Goal: Task Accomplishment & Management: Complete application form

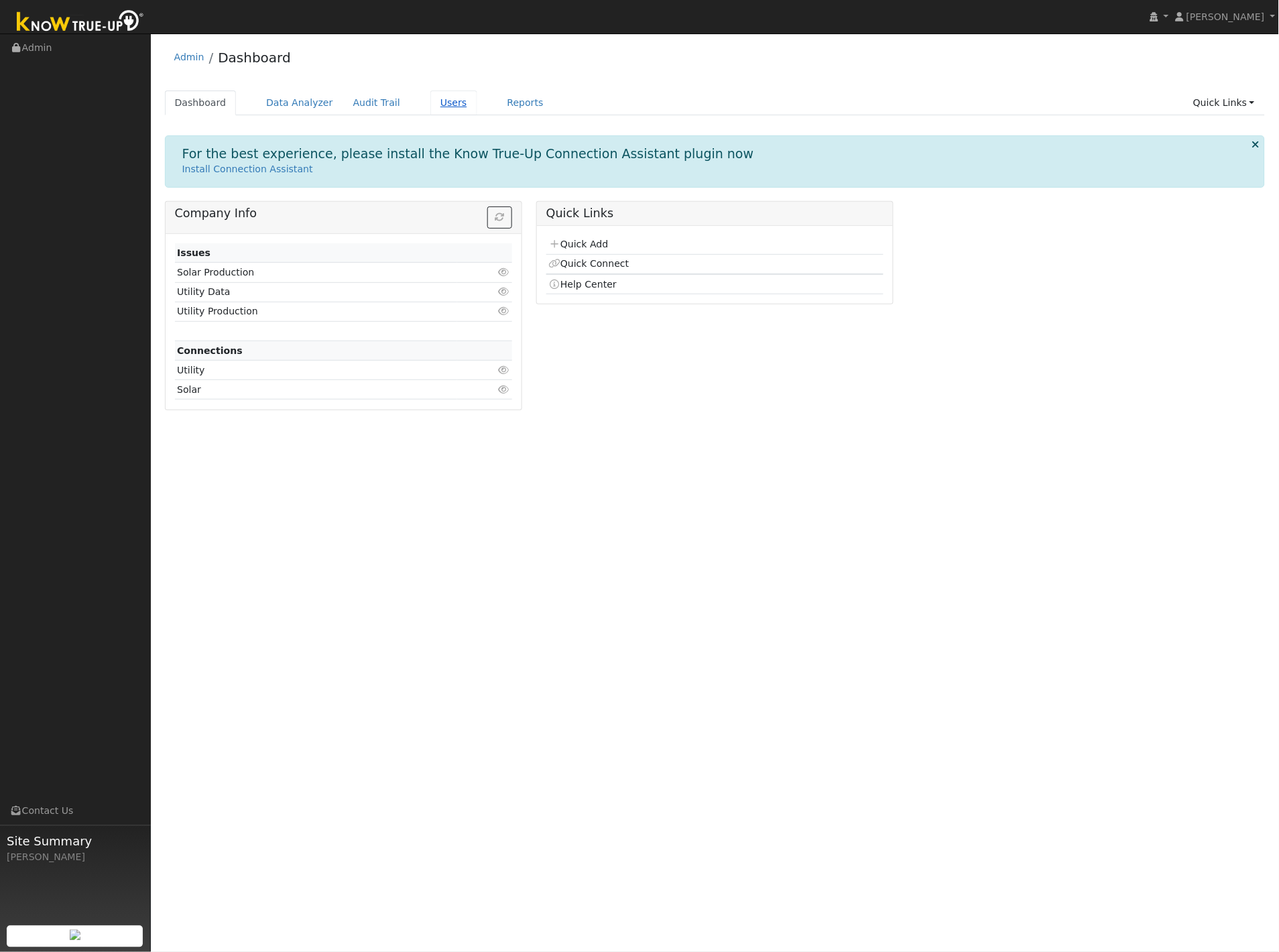
click at [430, 95] on link "Users" at bounding box center [453, 102] width 47 height 25
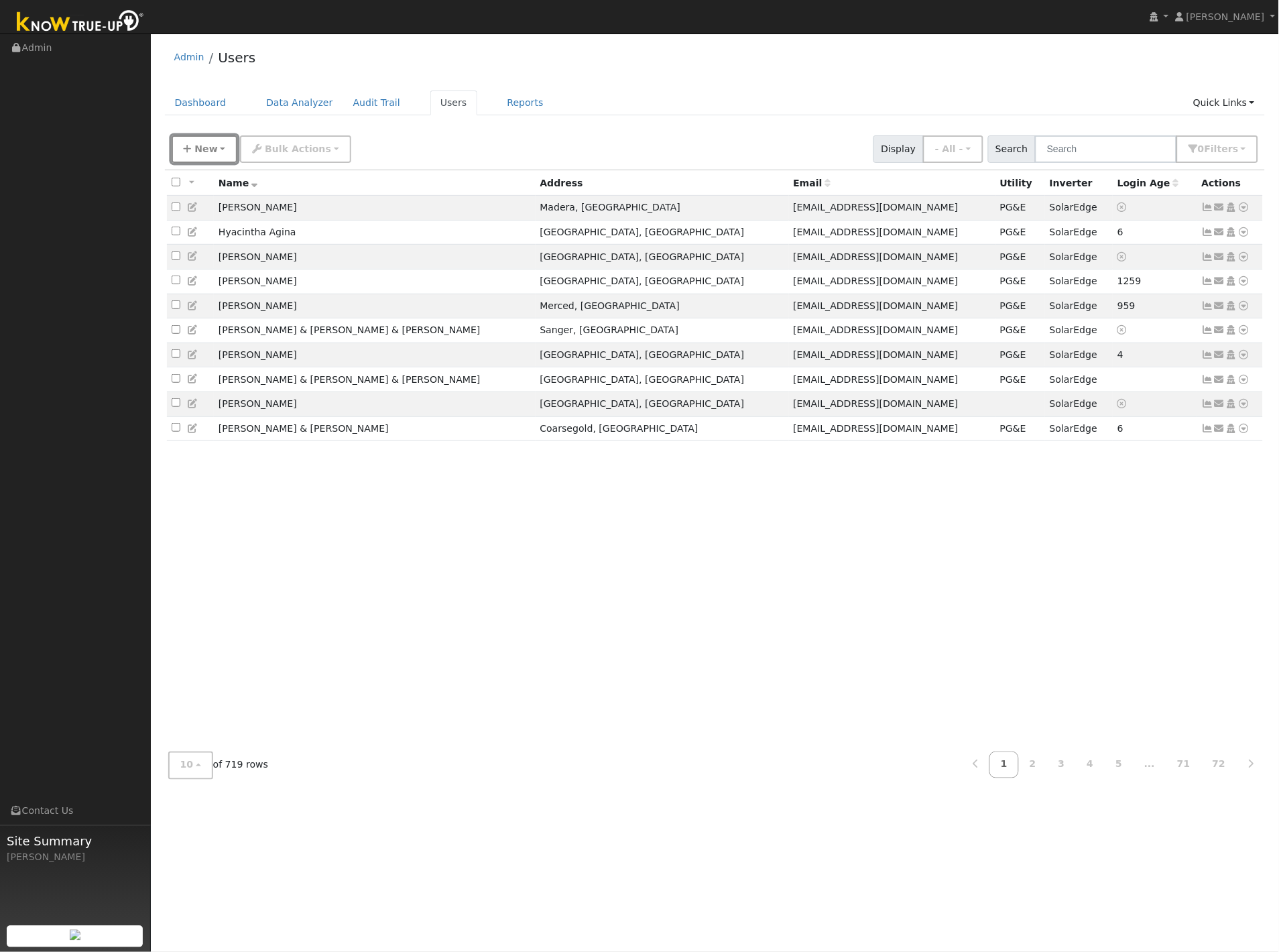
click at [212, 148] on span "New" at bounding box center [205, 149] width 23 height 11
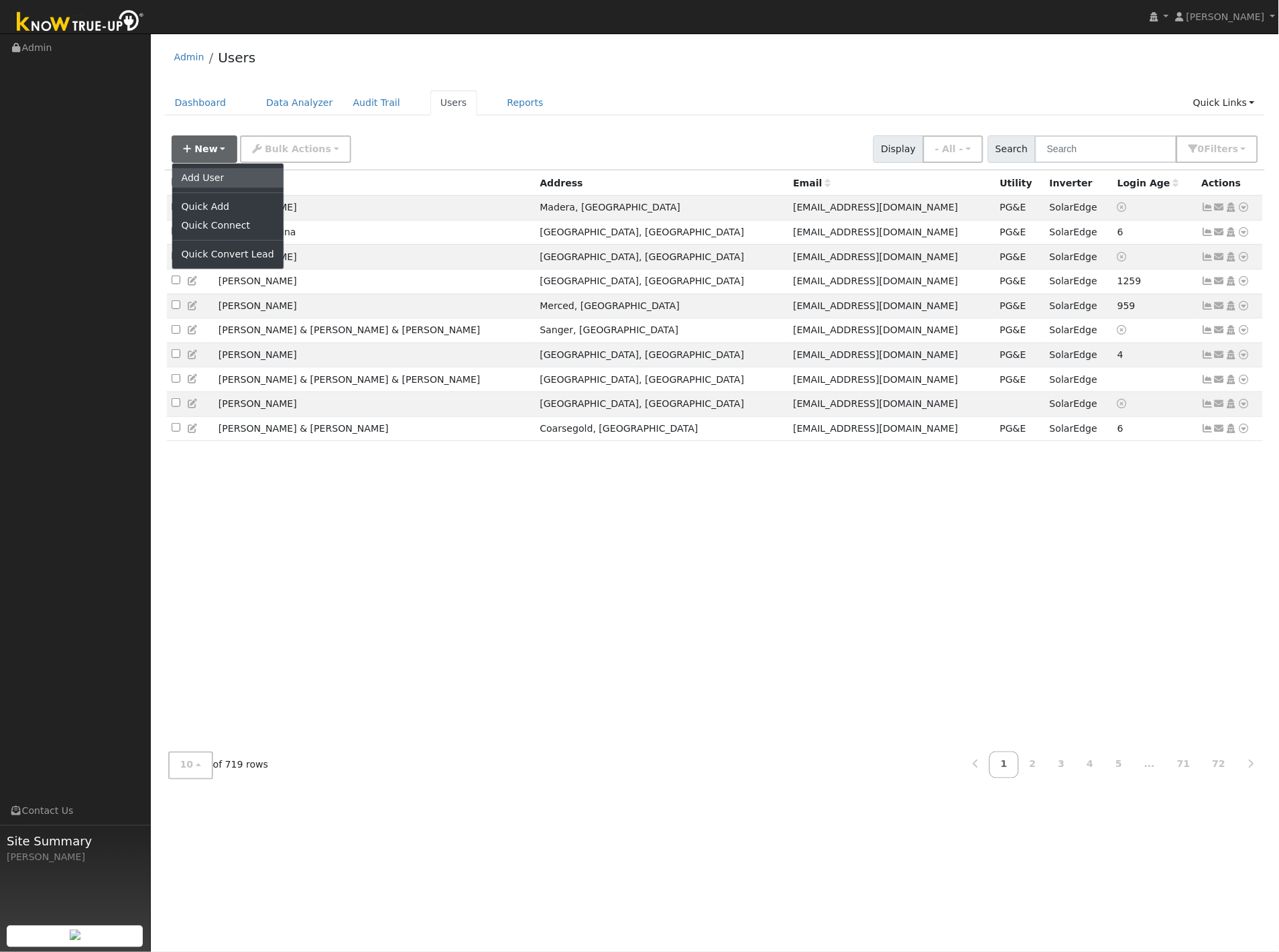
click at [203, 179] on link "Add User" at bounding box center [228, 177] width 111 height 19
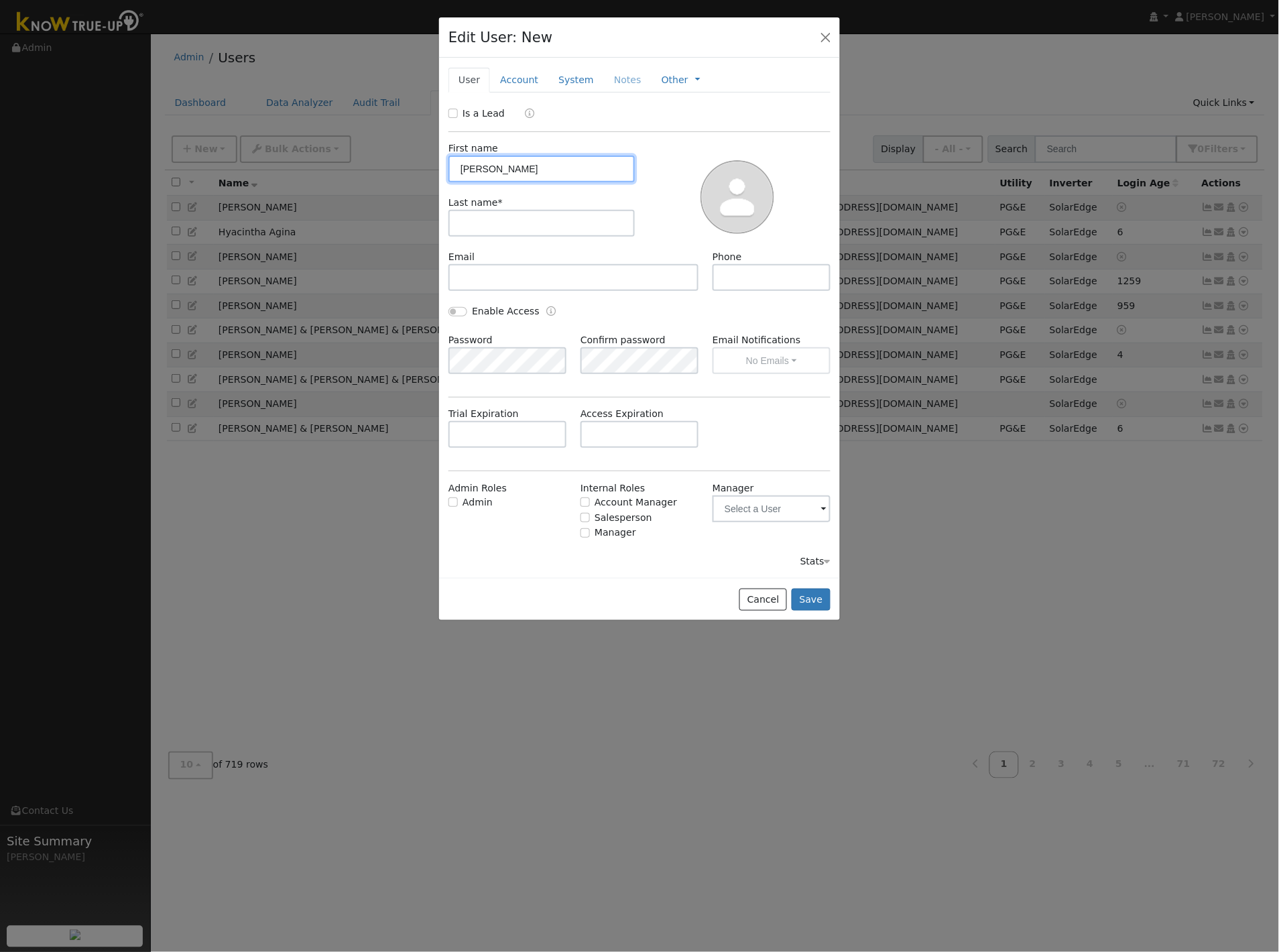
type input "[PERSON_NAME]"
type input "Waters"
paste input "[EMAIL_ADDRESS][DOMAIN_NAME]"
type input "[EMAIL_ADDRESS][DOMAIN_NAME]"
type input "[PHONE_NUMBER]"
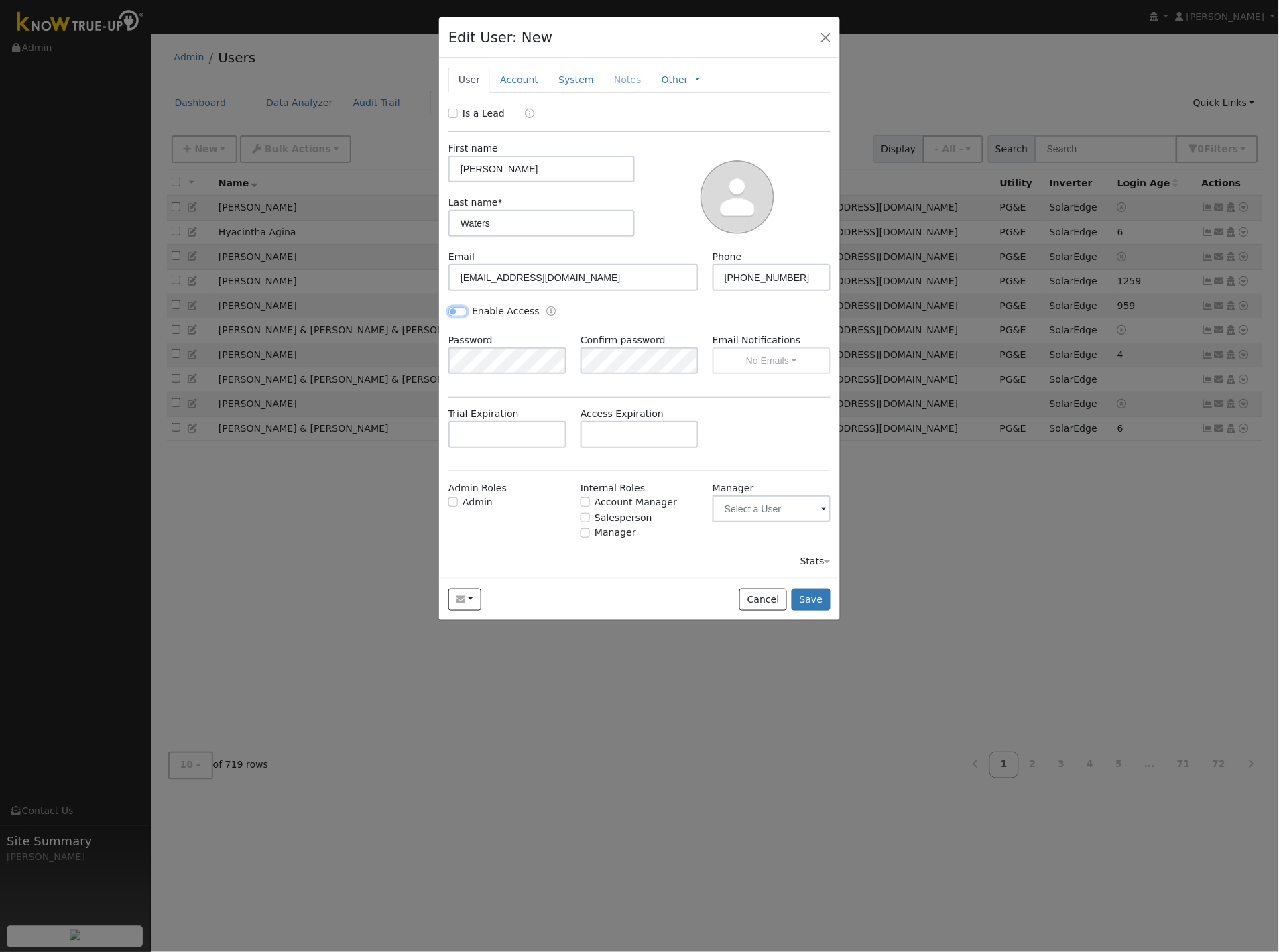
click at [459, 310] on input "Enable Access" at bounding box center [458, 312] width 19 height 9
checkbox input "true"
click at [778, 372] on button "No Emails" at bounding box center [771, 360] width 118 height 27
click at [761, 411] on link "Weekly Emails" at bounding box center [760, 410] width 93 height 19
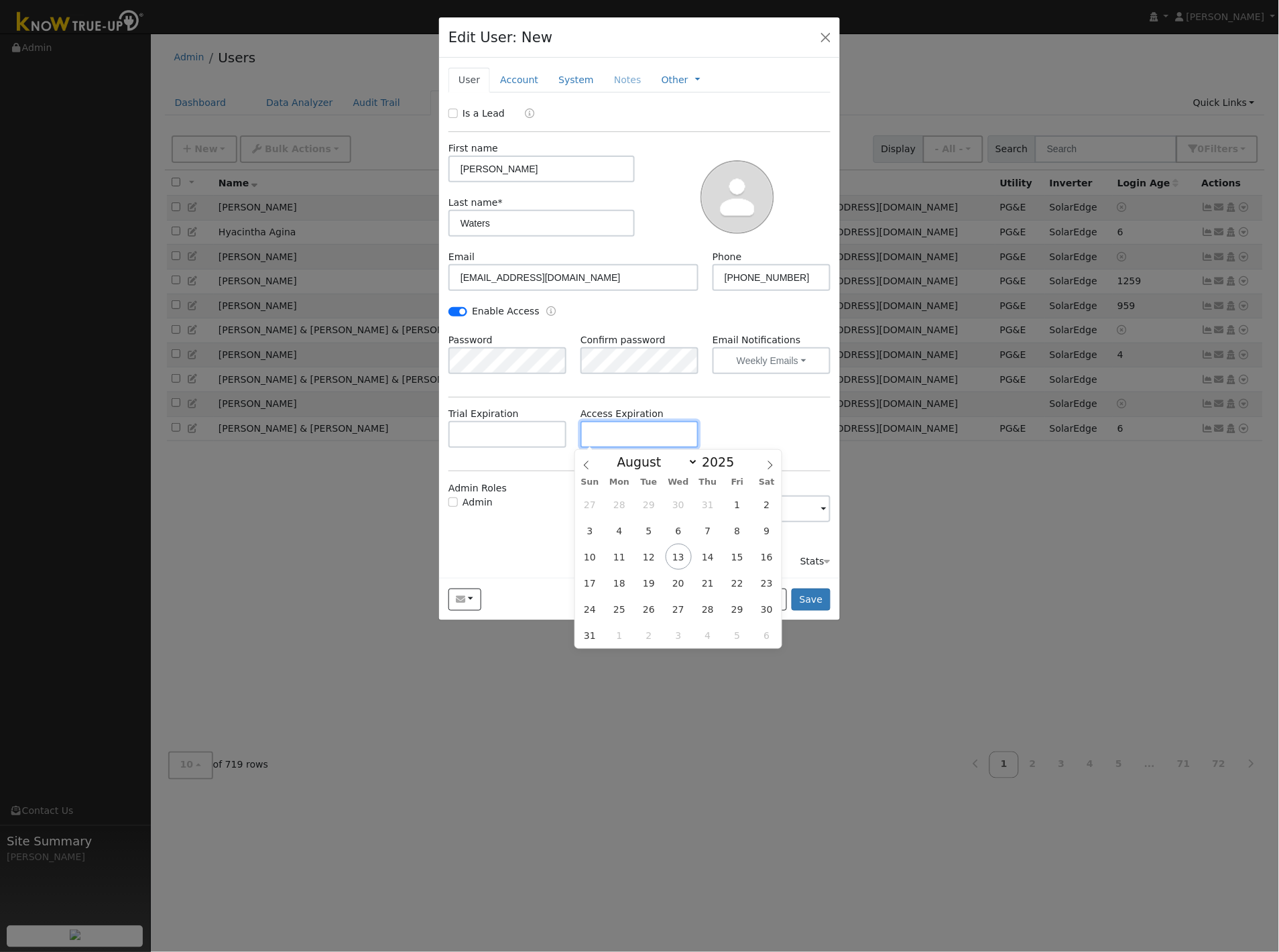
click at [614, 439] on input "text" at bounding box center [639, 434] width 118 height 27
click at [737, 458] on span at bounding box center [742, 458] width 9 height 7
type input "2026"
click at [772, 465] on icon at bounding box center [770, 464] width 5 height 8
select select "8"
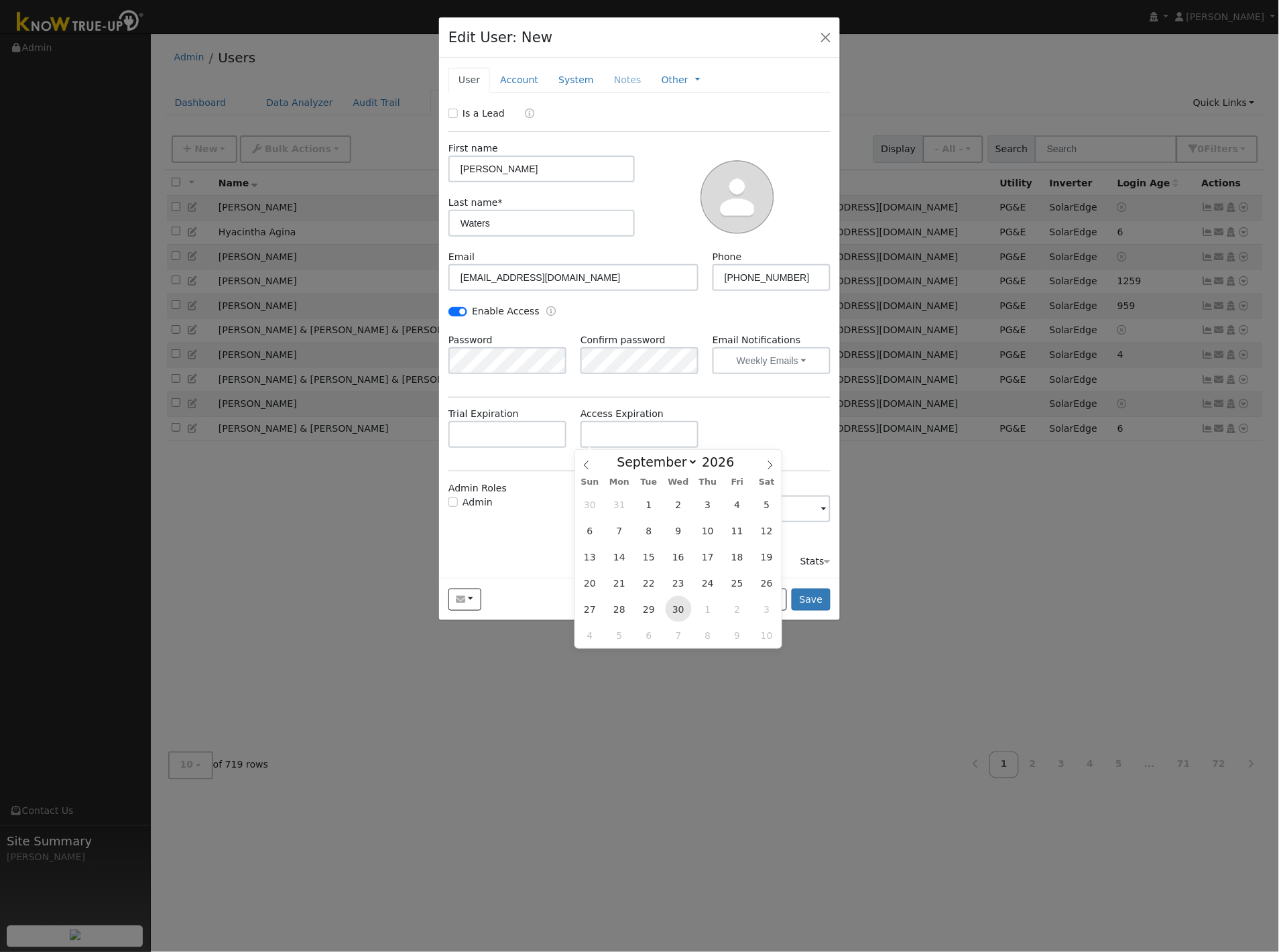
click at [680, 604] on span "30" at bounding box center [679, 609] width 26 height 26
type input "[DATE]"
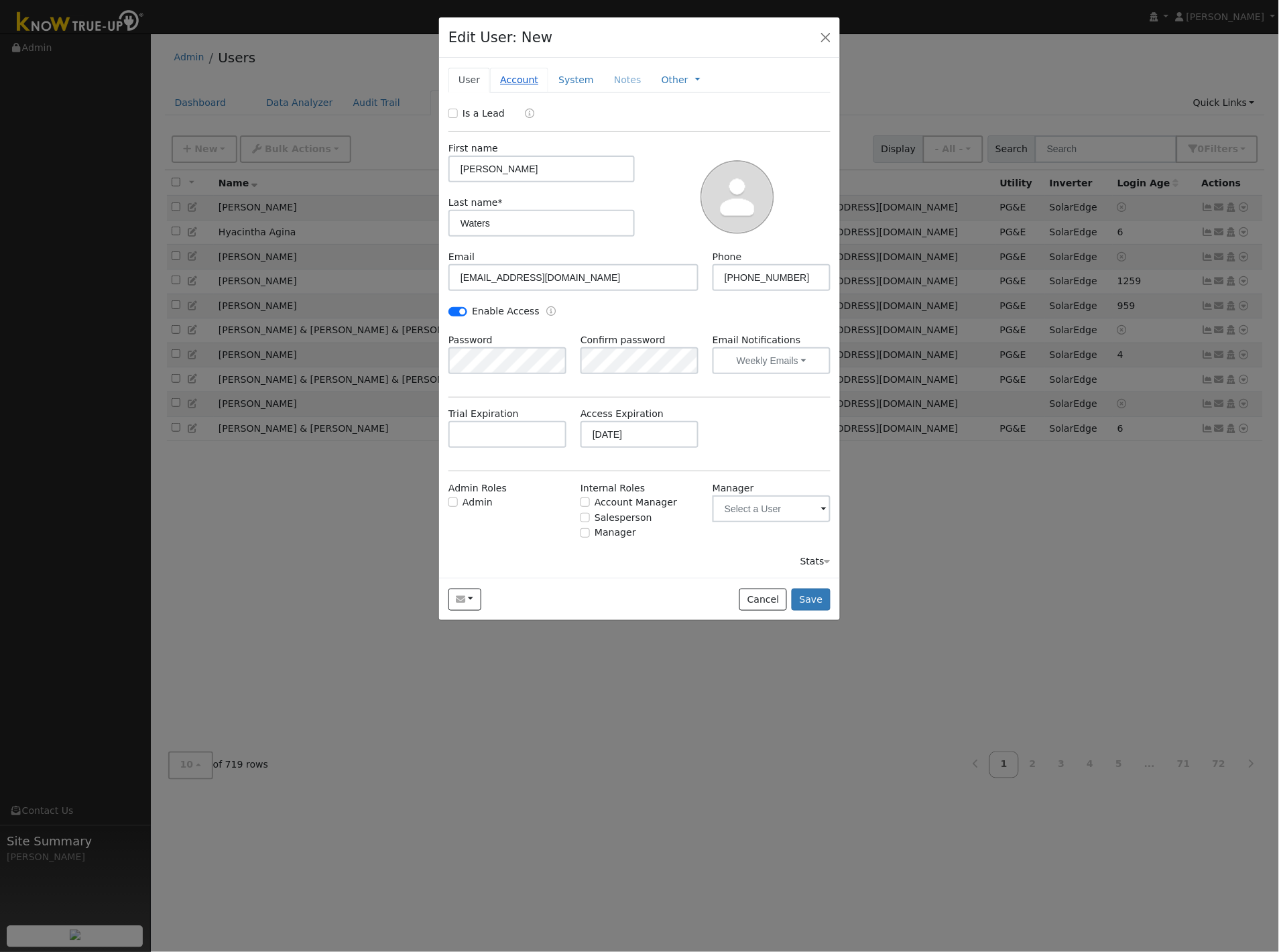
click at [519, 81] on link "Account" at bounding box center [519, 80] width 59 height 25
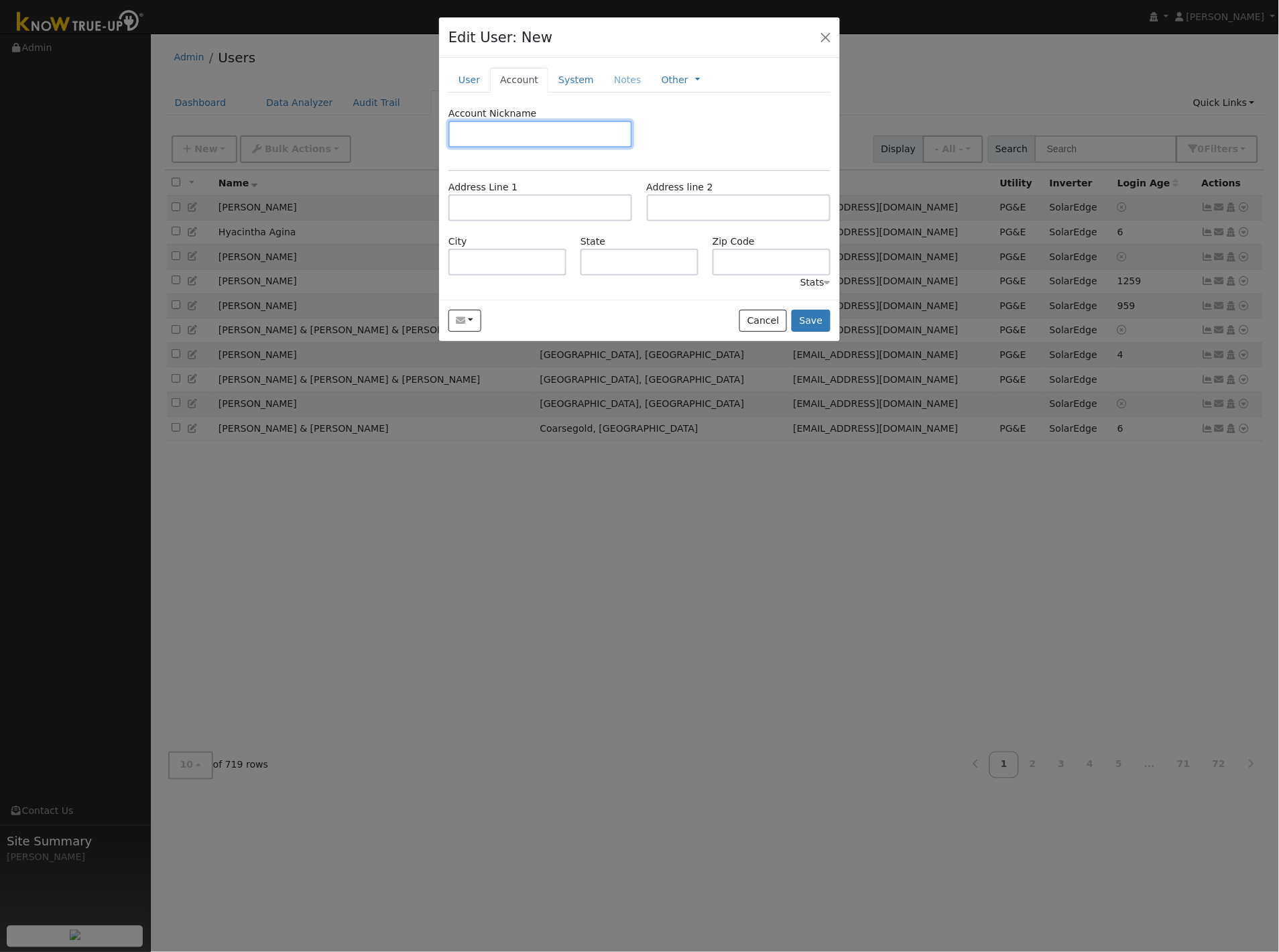
click at [604, 130] on input "text" at bounding box center [541, 134] width 184 height 27
type input "[PERSON_NAME]"
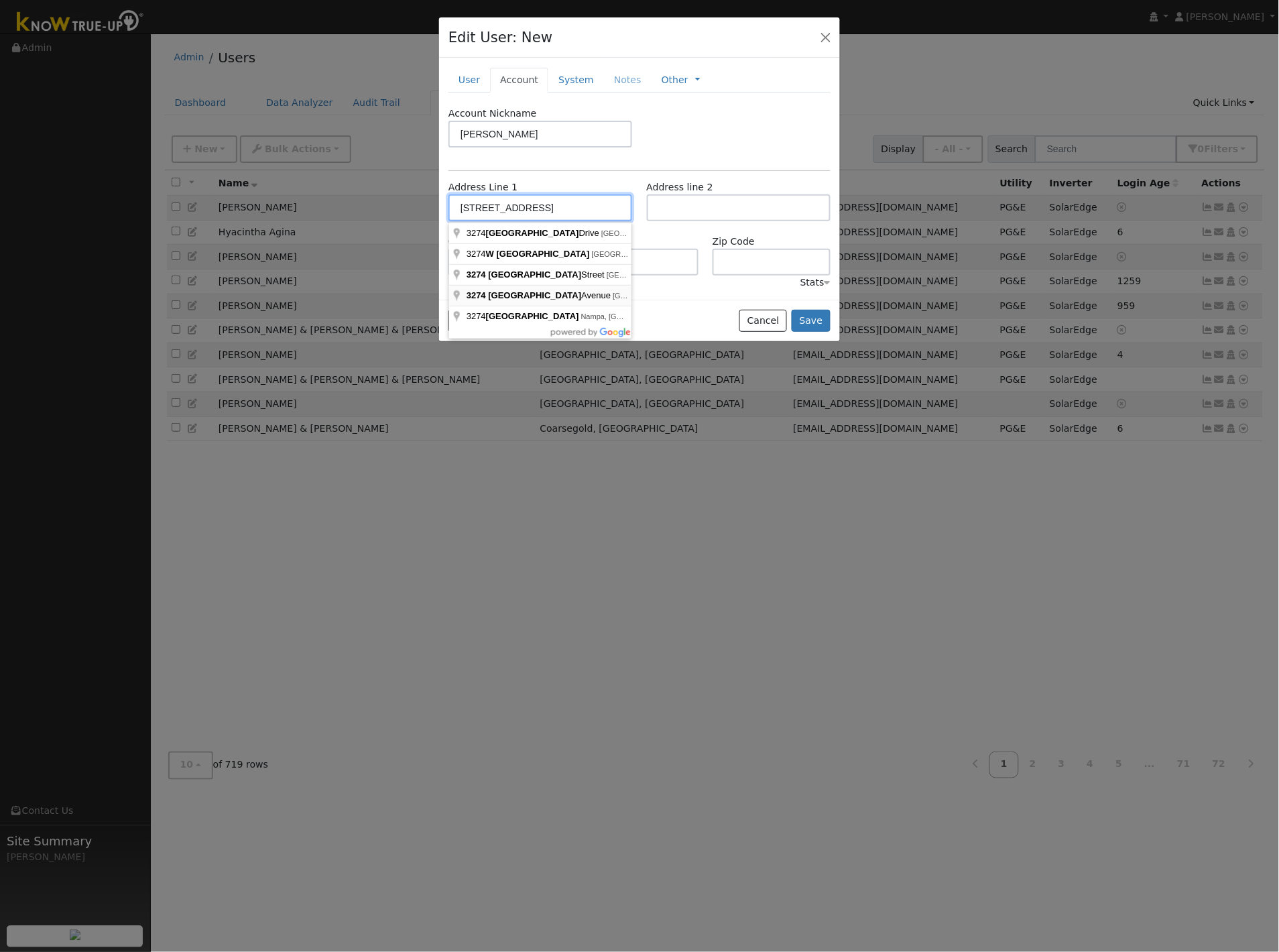
type input "[STREET_ADDRESS]"
type input "Clovis"
type input "CA"
type input "93619"
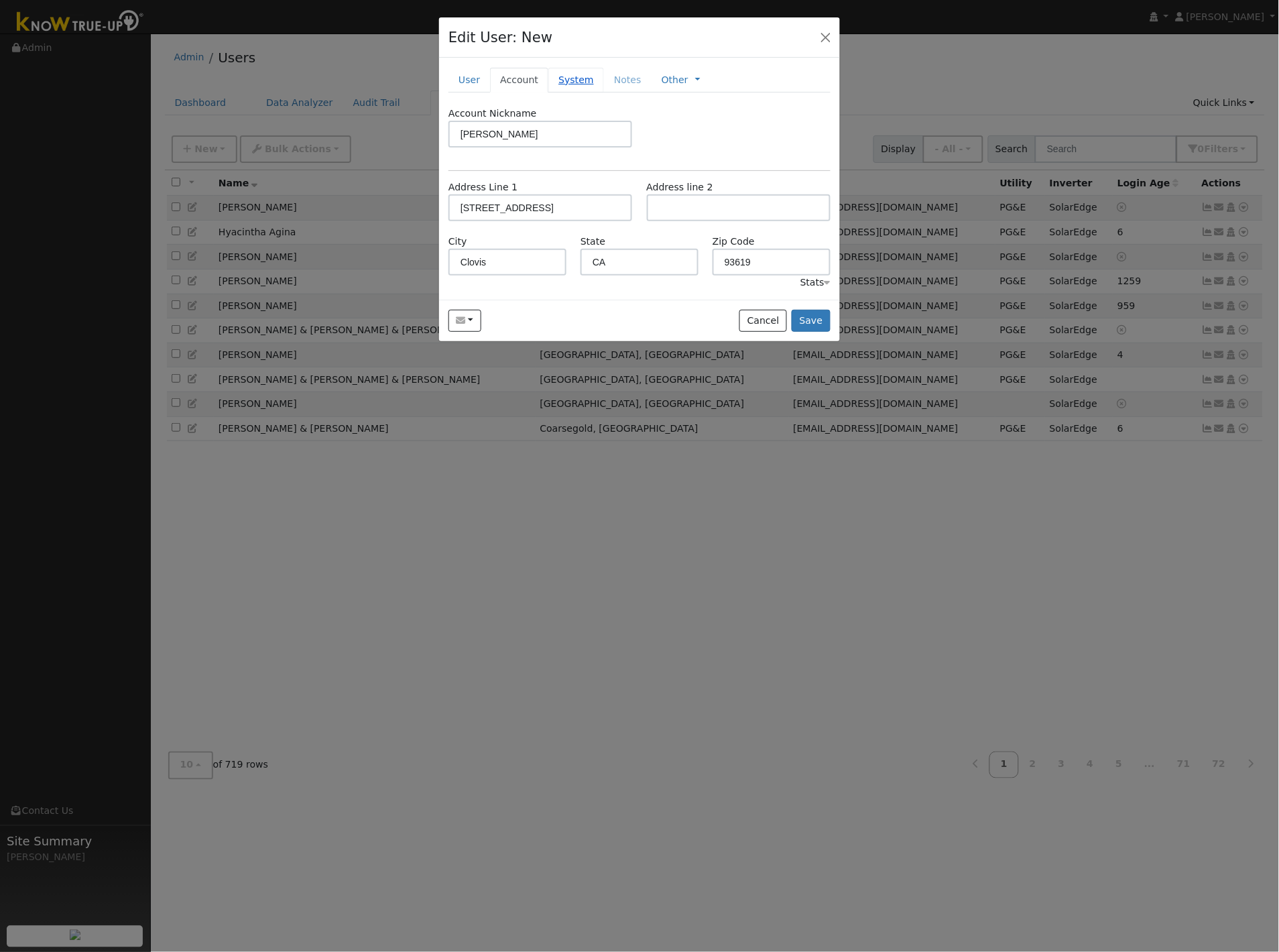
click at [562, 81] on link "System" at bounding box center [576, 80] width 56 height 25
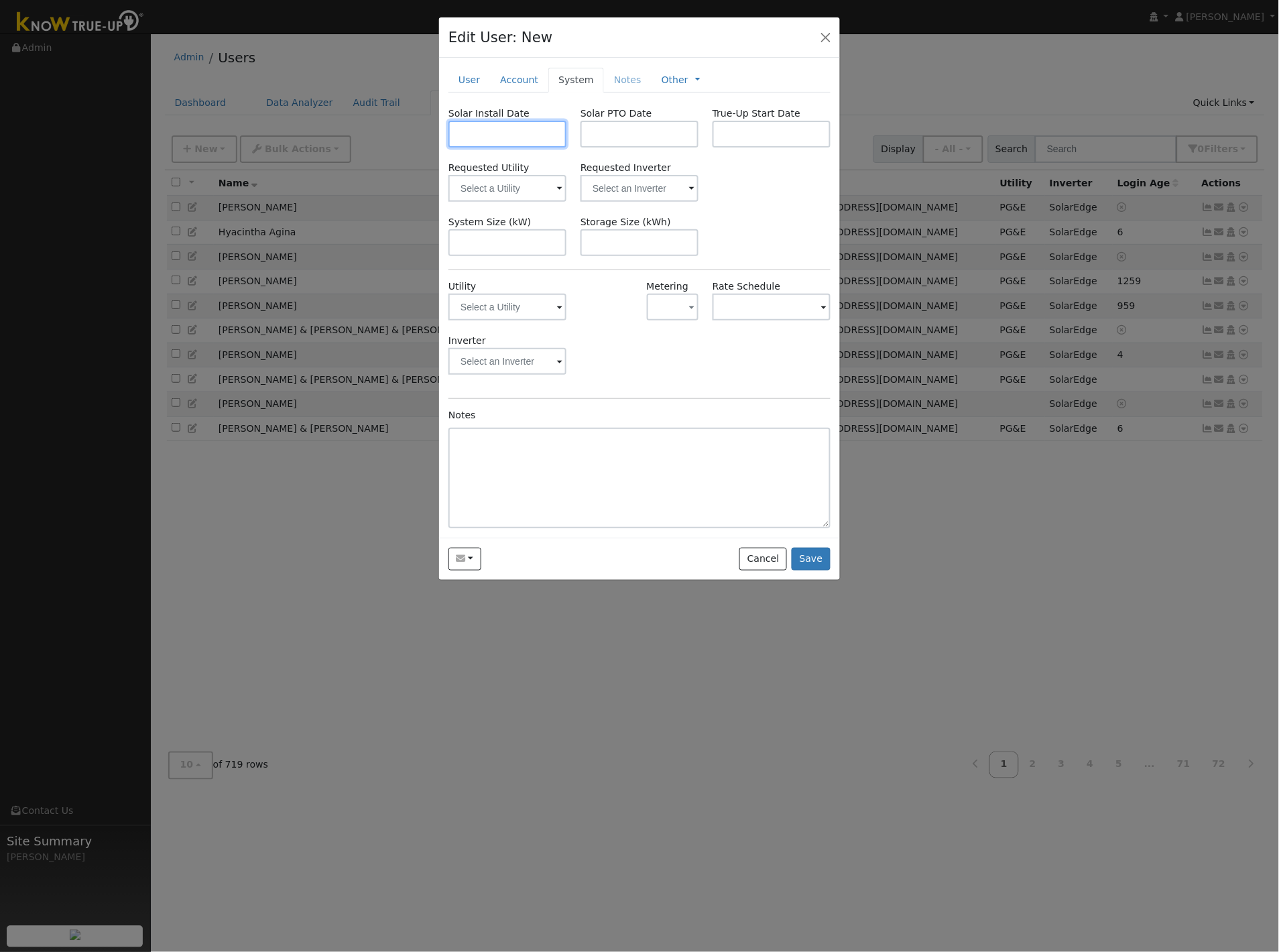
click at [496, 137] on input "text" at bounding box center [507, 134] width 118 height 27
click at [521, 254] on span "12" at bounding box center [517, 256] width 26 height 26
type input "[DATE]"
click at [493, 189] on input "text" at bounding box center [507, 188] width 118 height 27
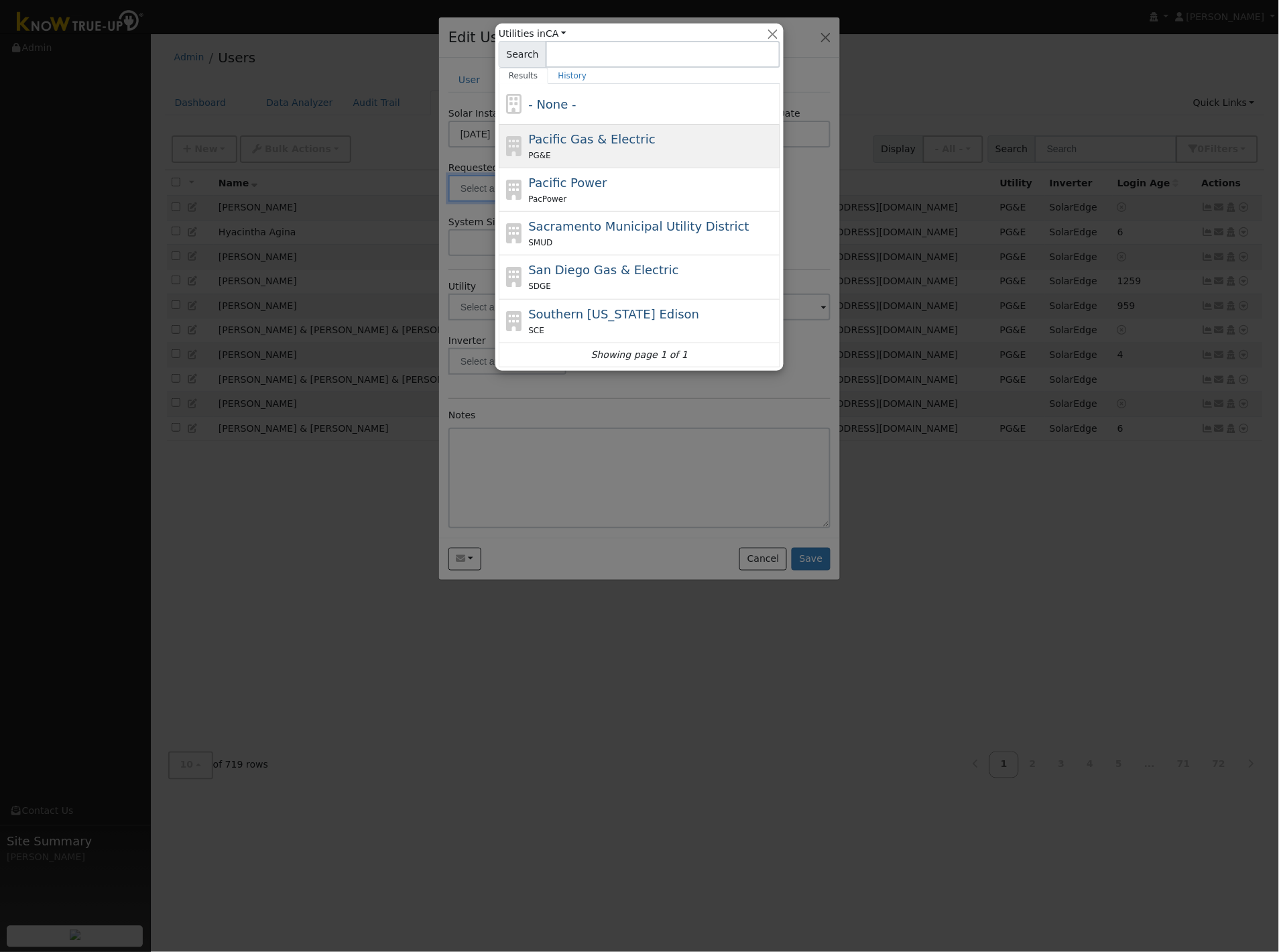
click at [664, 146] on div "Pacific Gas & Electric PG&E" at bounding box center [653, 146] width 249 height 33
type input "Pacific Gas & Electric"
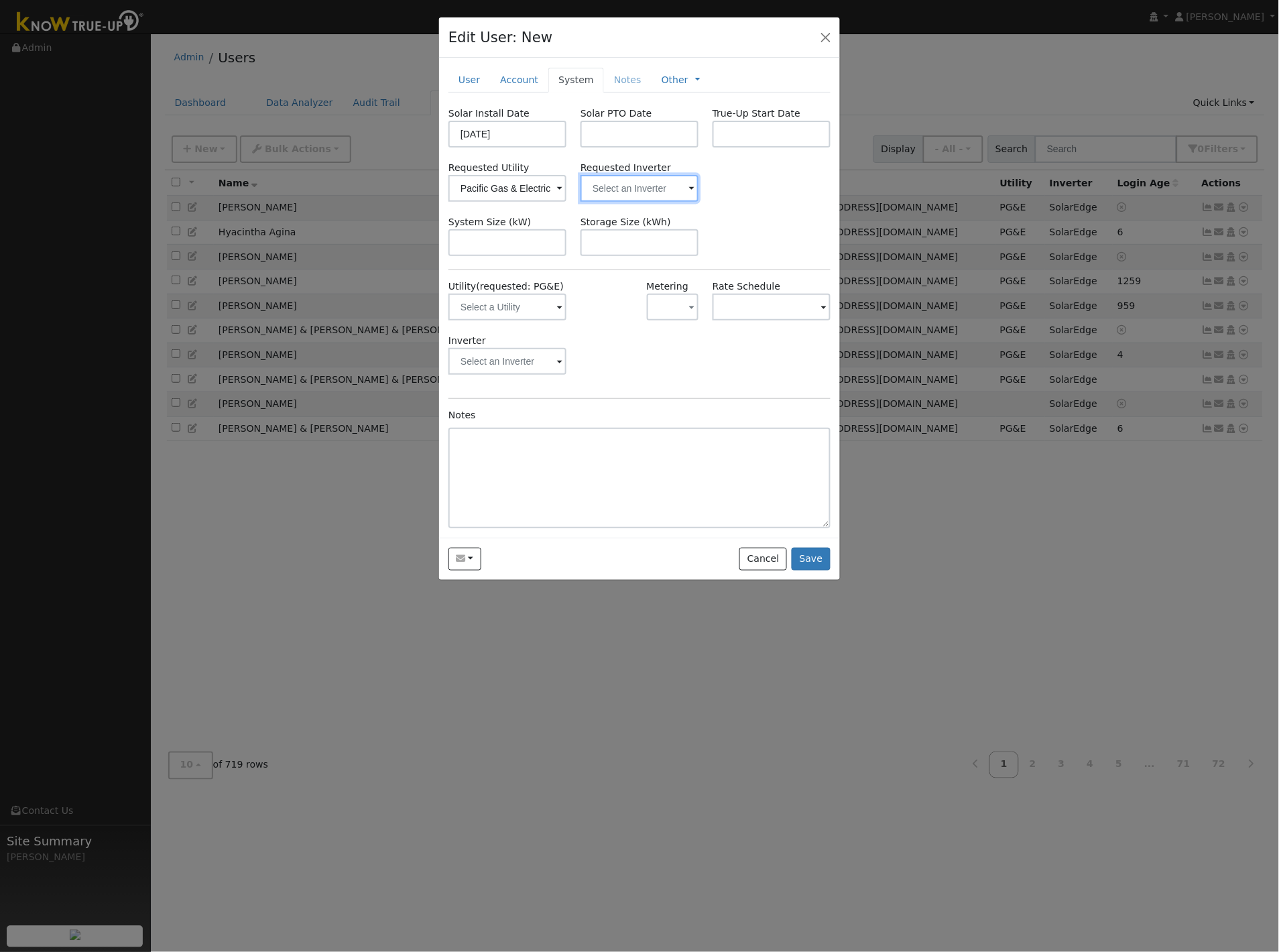
click at [567, 187] on input "text" at bounding box center [507, 188] width 118 height 27
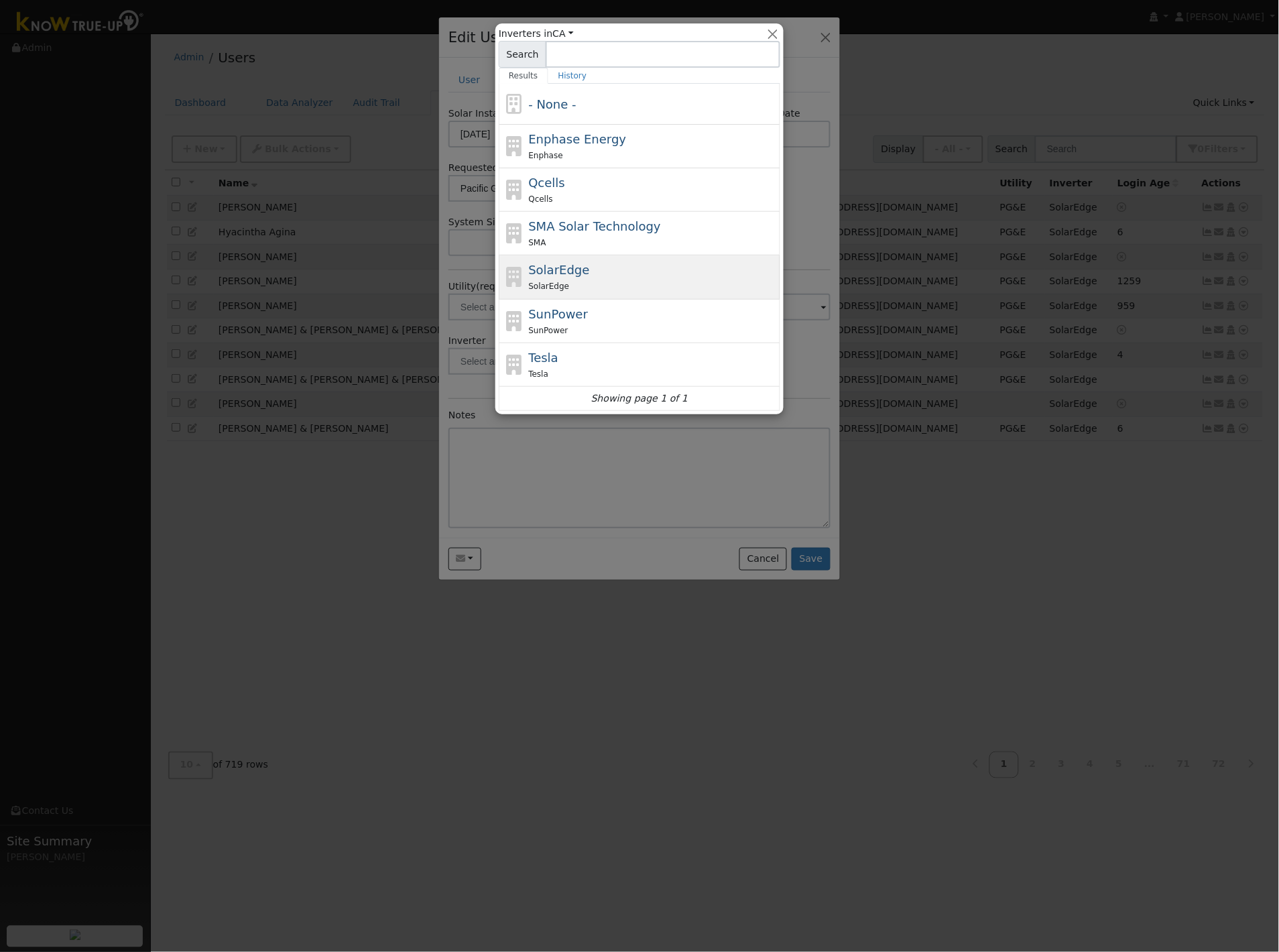
click at [570, 276] on span "SolarEdge" at bounding box center [559, 269] width 61 height 14
type input "SolarEdge"
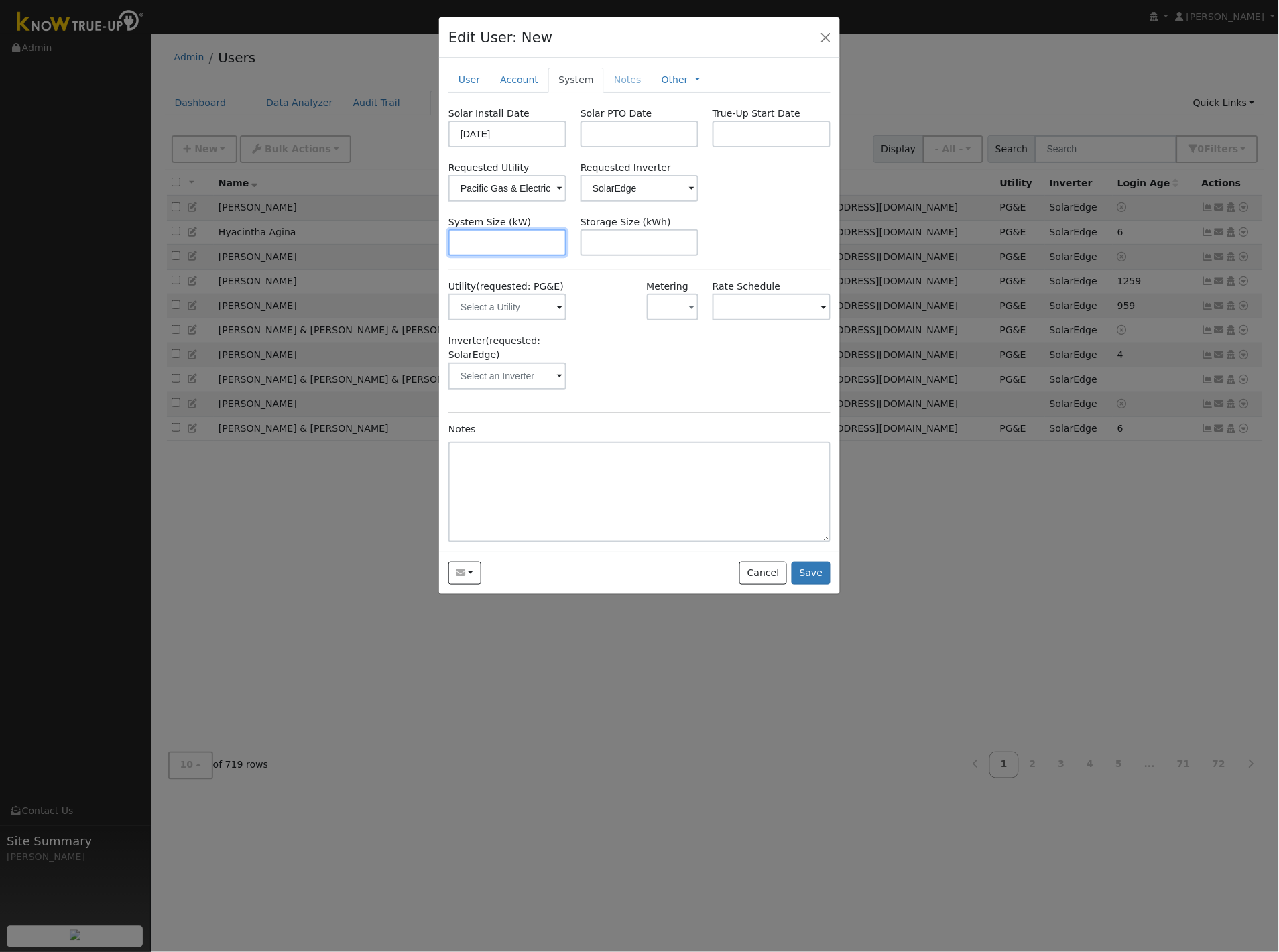
click at [501, 231] on input "text" at bounding box center [507, 242] width 118 height 27
type input "16.8"
click at [620, 252] on input "text" at bounding box center [639, 242] width 118 height 27
type input "30"
click at [613, 312] on div at bounding box center [607, 306] width 66 height 54
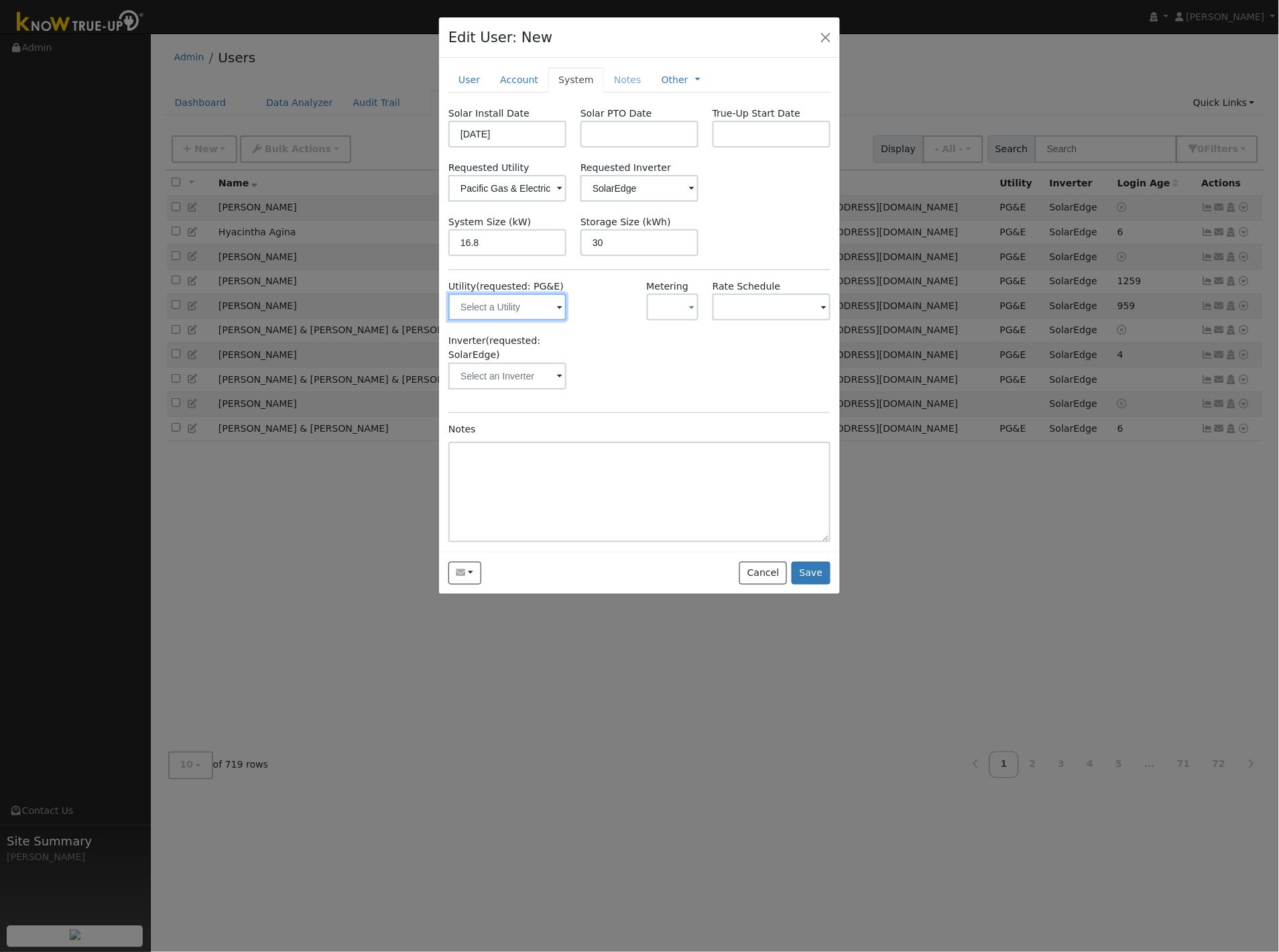
click at [552, 308] on input "text" at bounding box center [507, 306] width 118 height 27
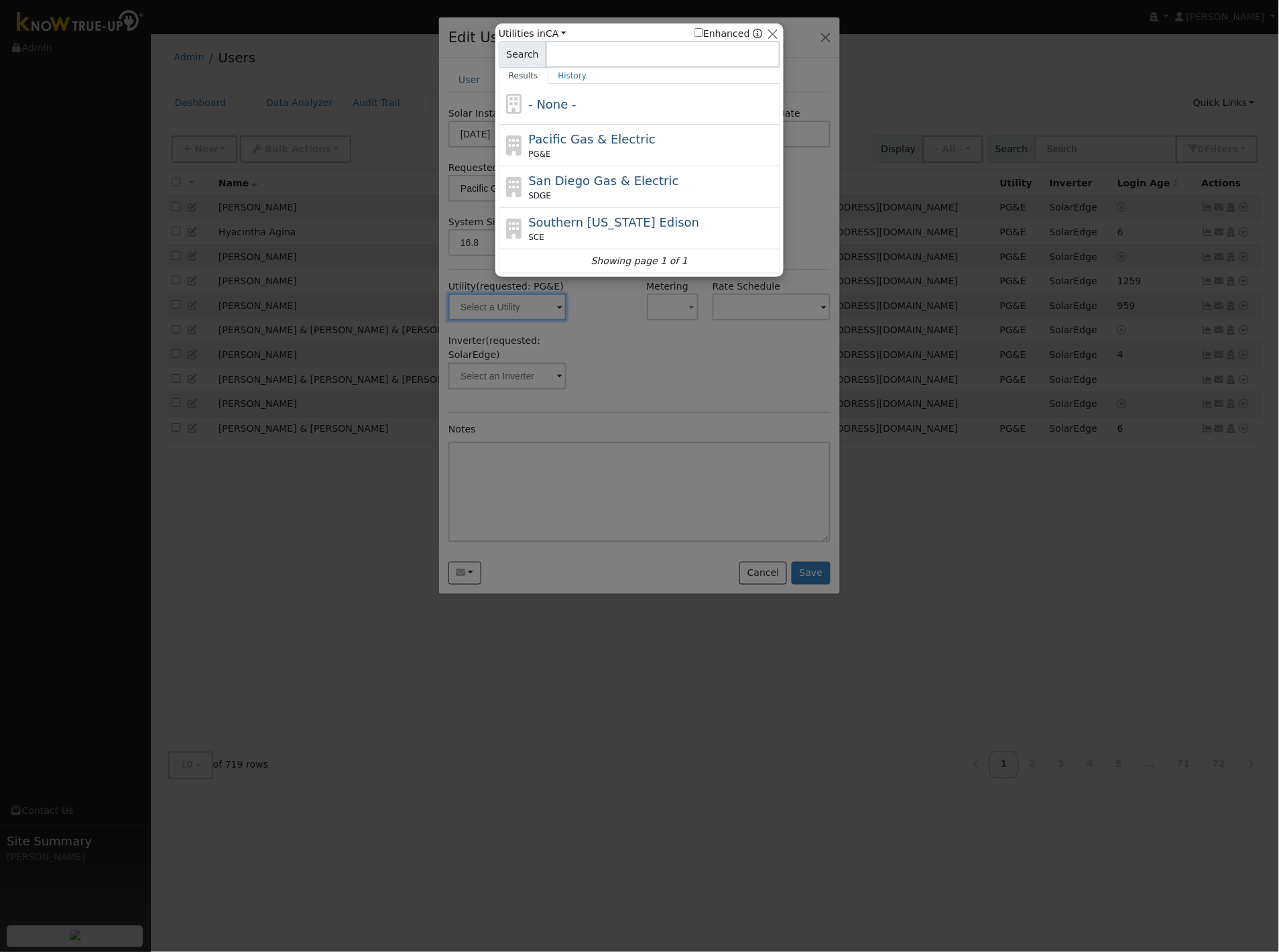
click at [501, 313] on div at bounding box center [639, 476] width 1279 height 952
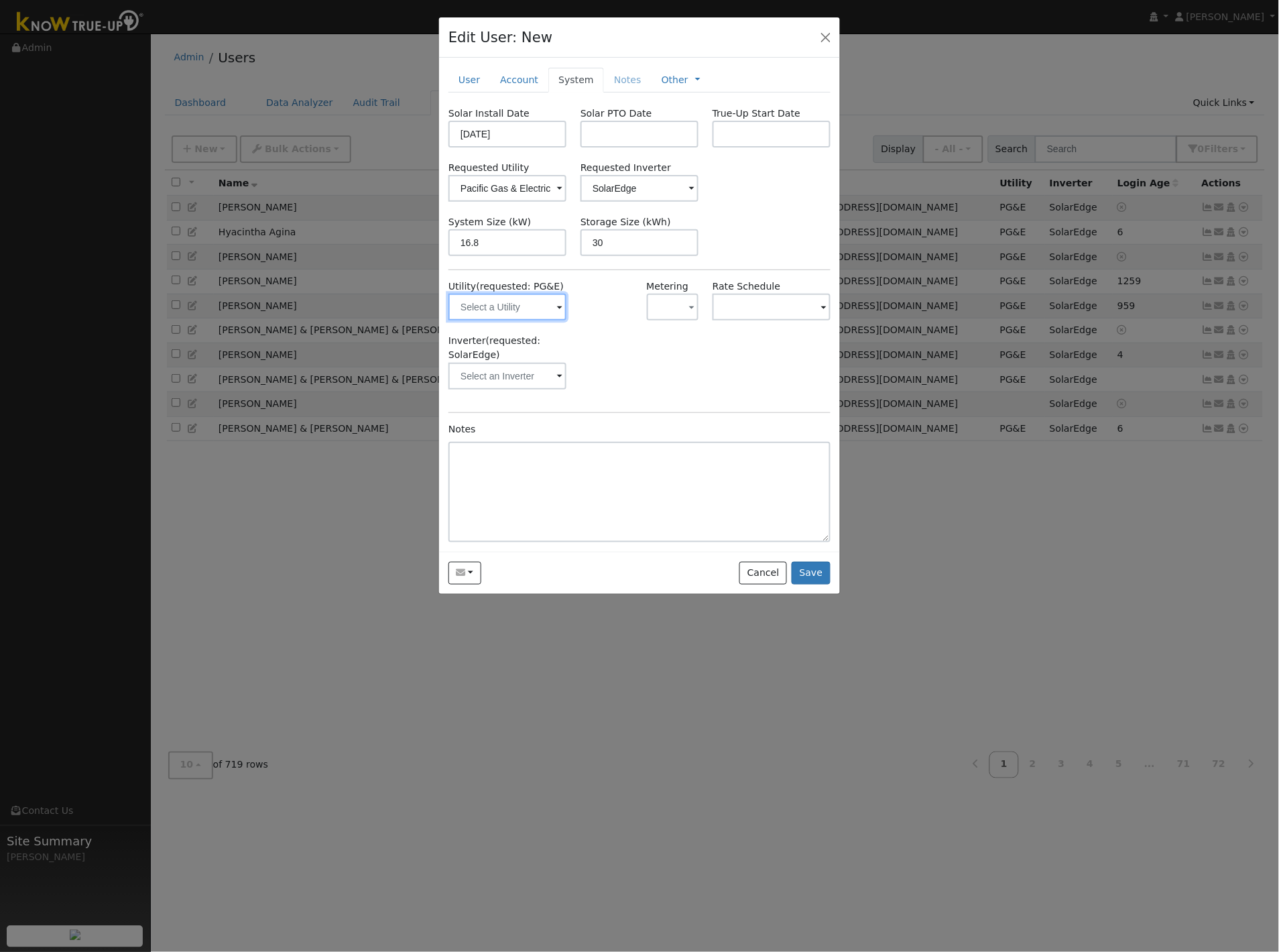
click at [501, 313] on input "text" at bounding box center [507, 306] width 118 height 27
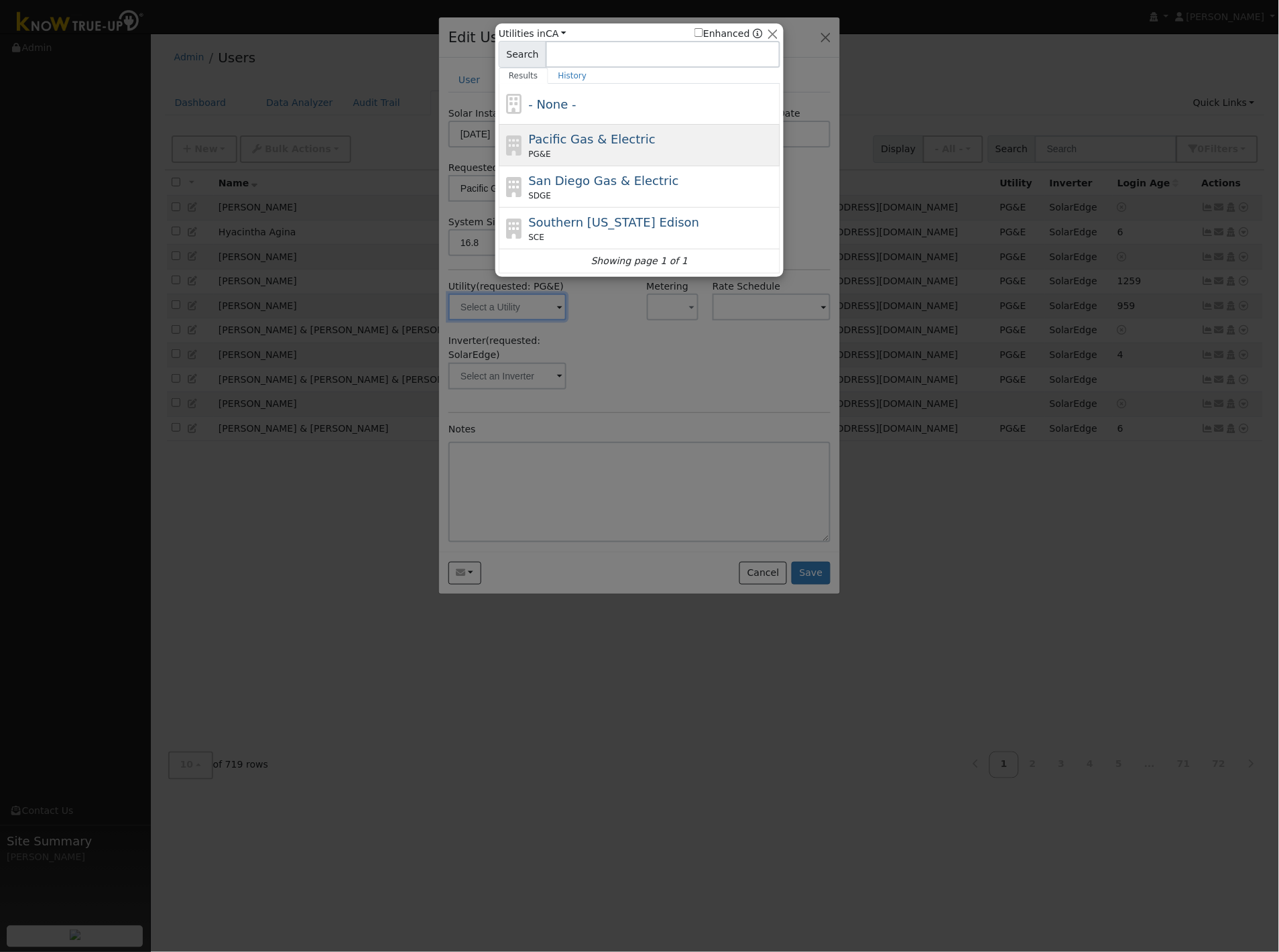
click at [551, 142] on span "Pacific Gas & Electric" at bounding box center [592, 138] width 126 height 14
type input "PG&E"
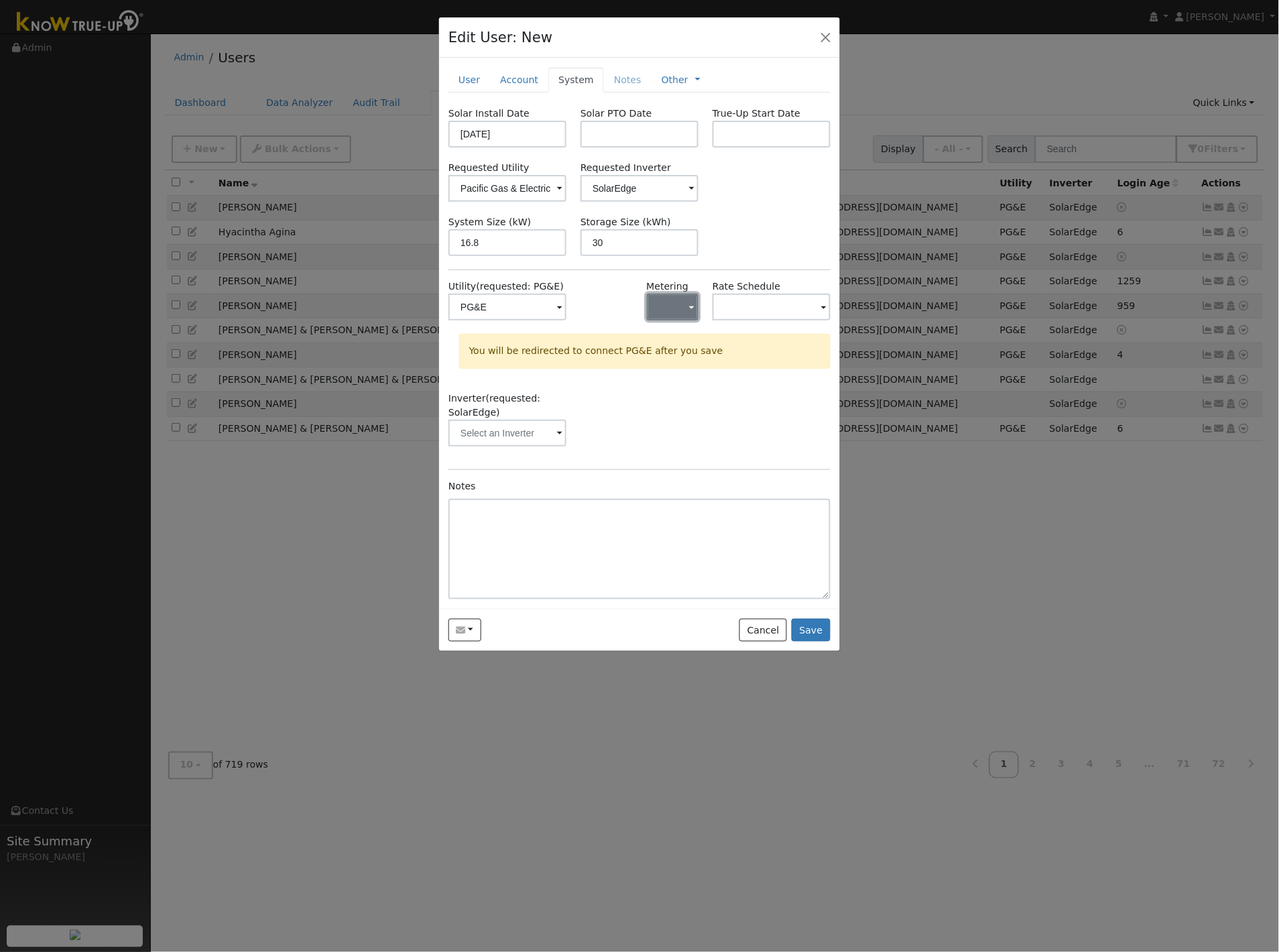
click at [651, 300] on button "button" at bounding box center [672, 306] width 52 height 27
click at [668, 354] on link "NEM" at bounding box center [694, 356] width 93 height 19
click at [624, 398] on div "Inverter (requested: SolarEdge)" at bounding box center [640, 425] width 397 height 69
click at [529, 320] on input "text" at bounding box center [507, 306] width 118 height 27
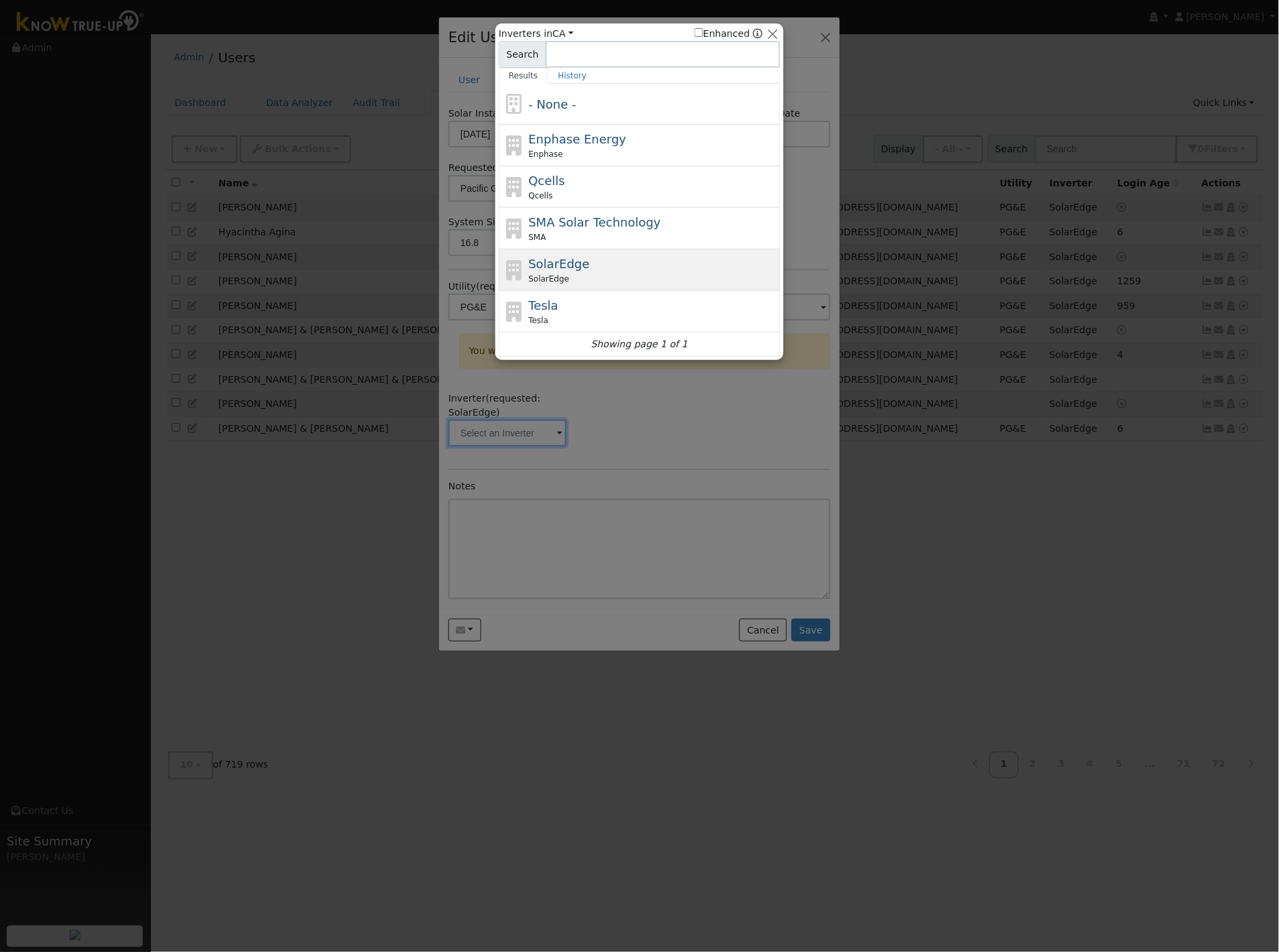
click at [562, 268] on span "SolarEdge" at bounding box center [559, 263] width 61 height 14
type input "SolarEdge"
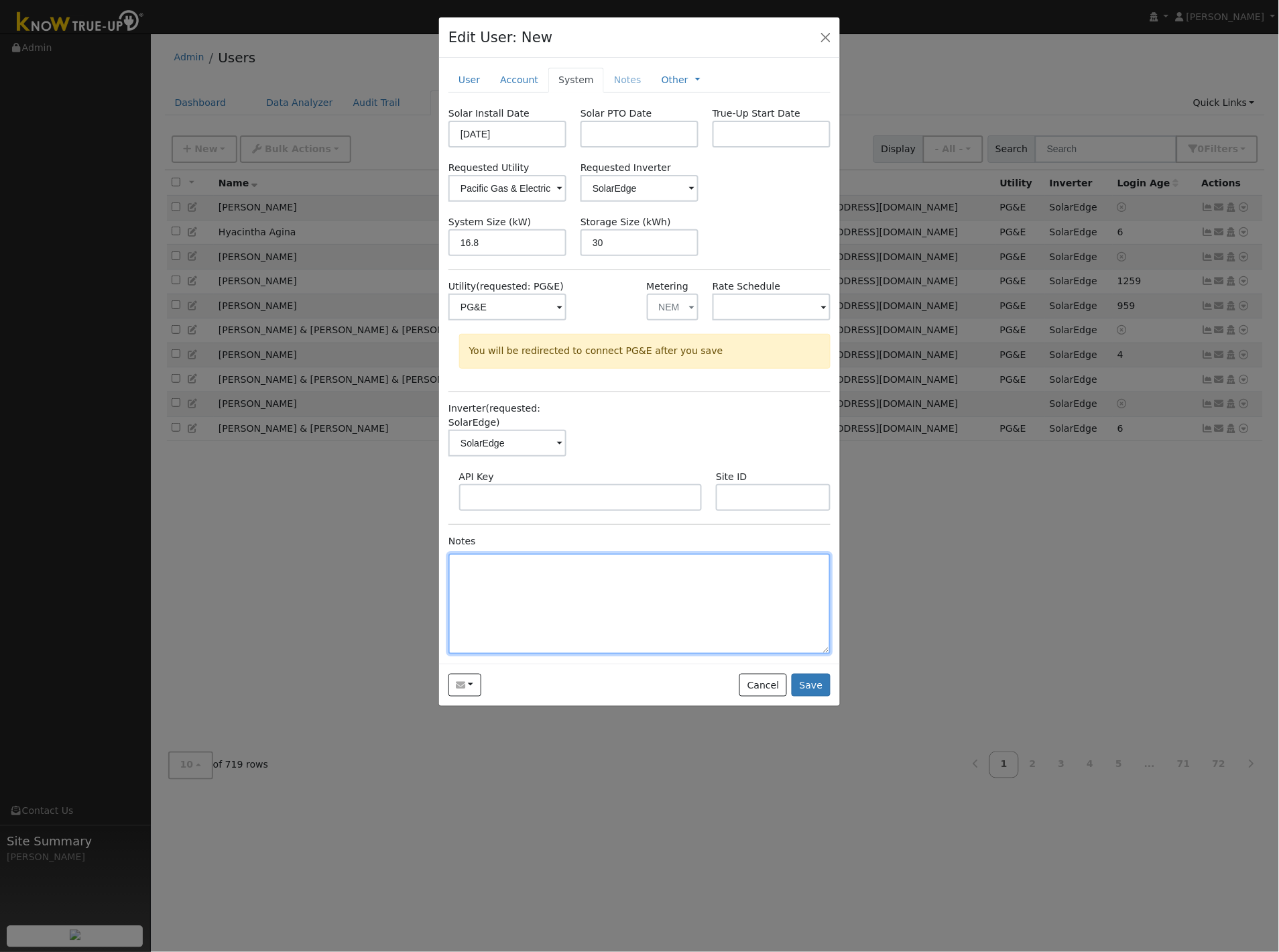
click at [527, 592] on textarea at bounding box center [639, 604] width 382 height 100
type textarea "1 year subscription per 2025 contract"
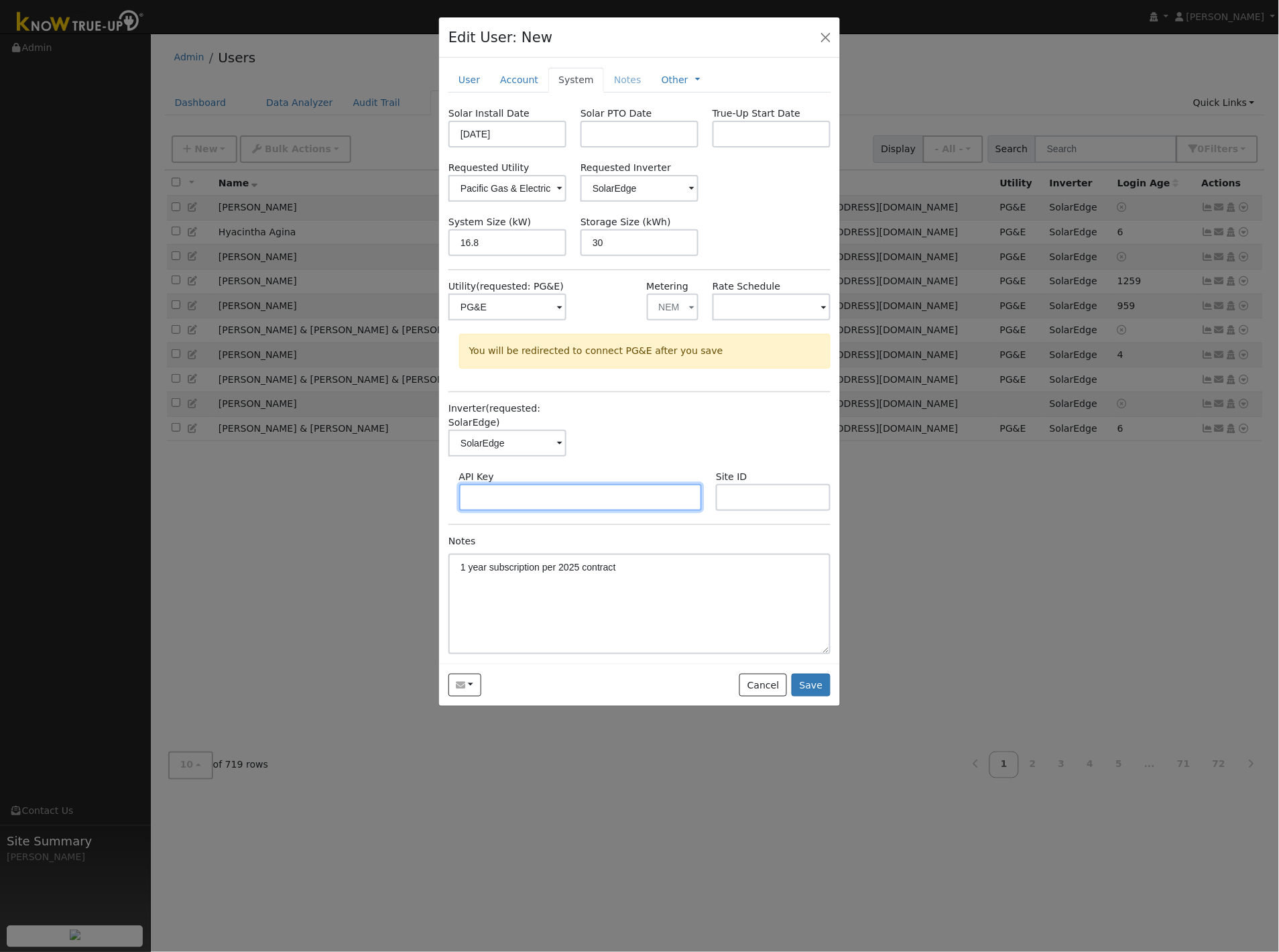
click at [515, 492] on input "text" at bounding box center [581, 497] width 243 height 27
paste input "36XOWOPMUHEE7DXSRXT1Y43AGXUTF5G9"
type input "36XOWOPMUHEE7DXSRXT1Y43AGXUTF5G9"
click at [798, 491] on input "text" at bounding box center [773, 497] width 114 height 27
paste input "4697535"
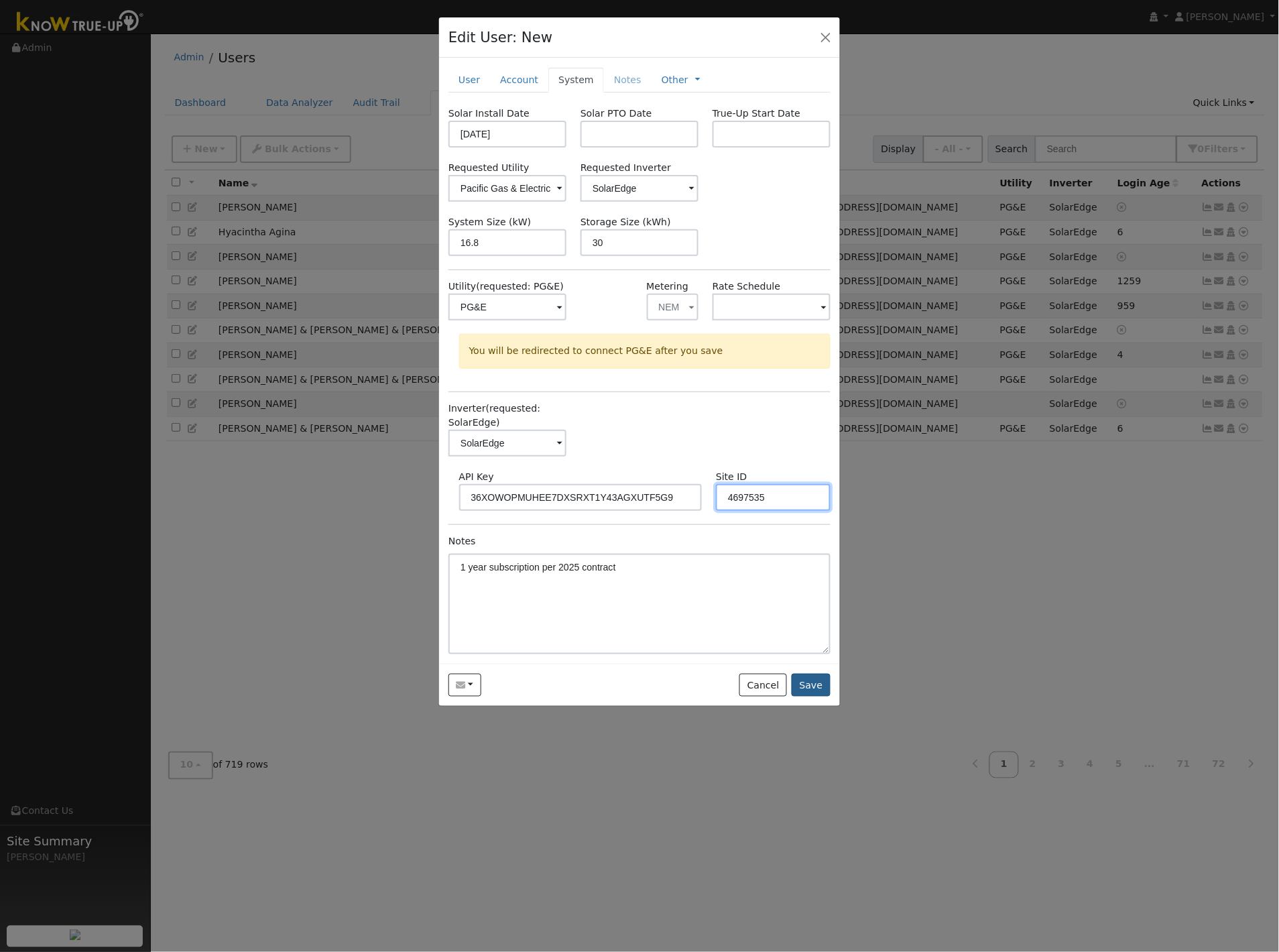
type input "4697535"
click at [817, 693] on button "Save" at bounding box center [811, 685] width 39 height 23
